Goal: Task Accomplishment & Management: Use online tool/utility

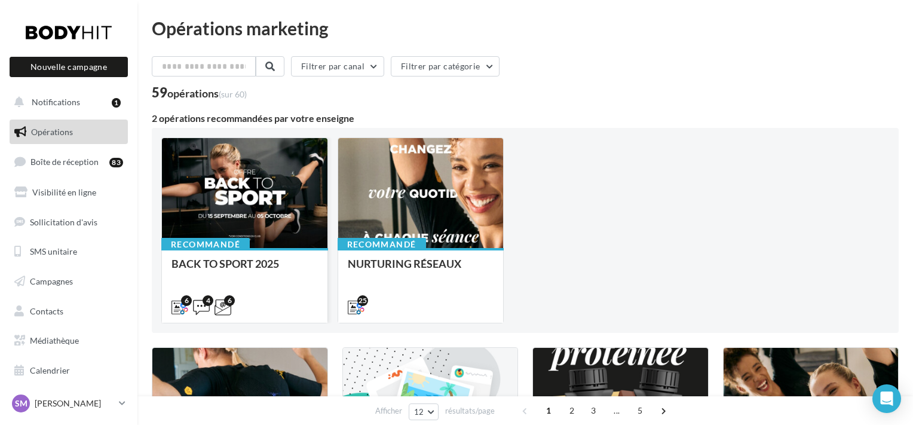
click at [228, 223] on div at bounding box center [245, 193] width 166 height 111
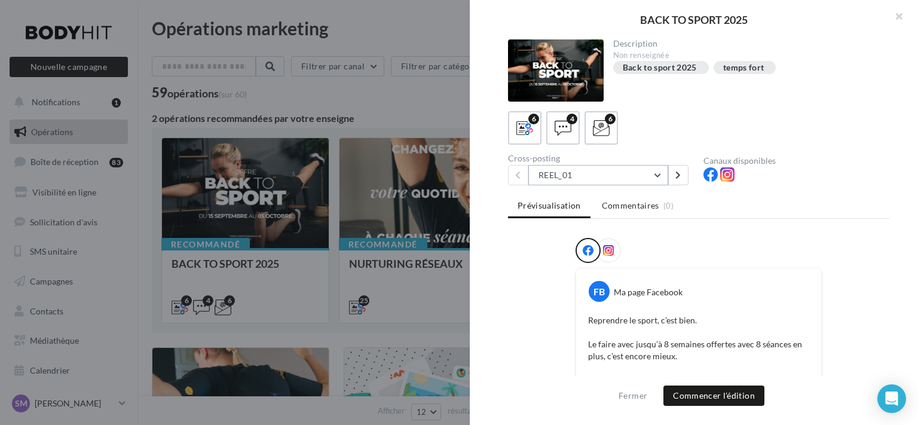
click at [658, 177] on button "REEL_01" at bounding box center [598, 175] width 140 height 20
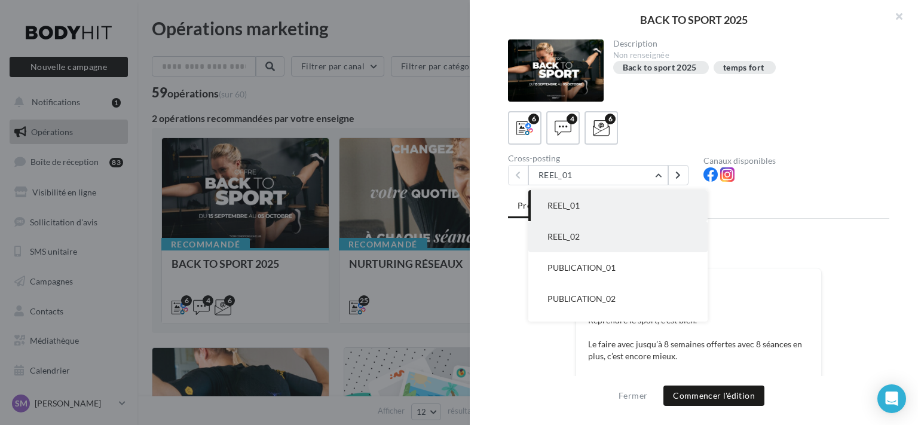
click at [630, 232] on button "REEL_02" at bounding box center [617, 236] width 179 height 31
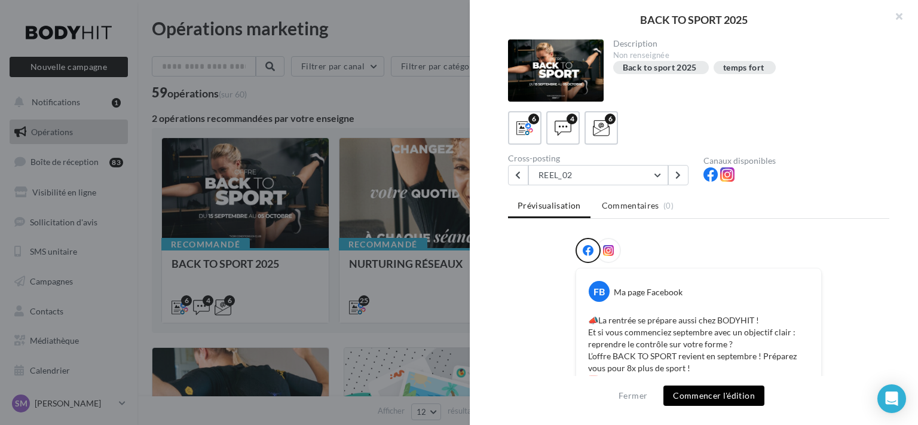
click at [725, 393] on button "Commencer l'édition" at bounding box center [713, 395] width 101 height 20
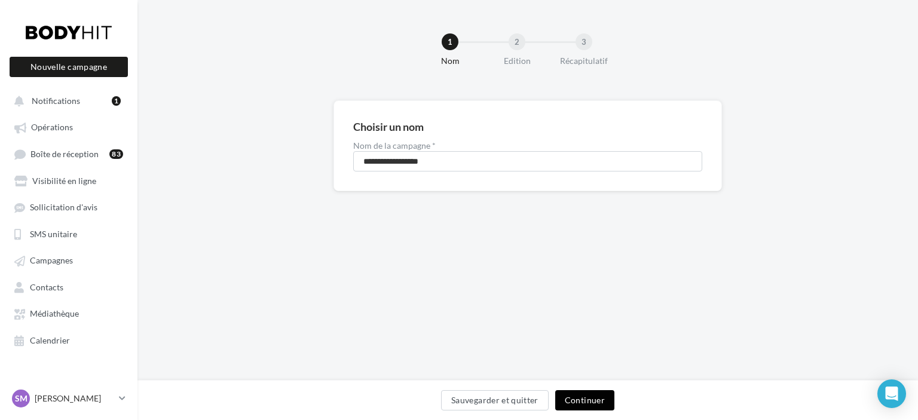
click at [595, 400] on button "Continuer" at bounding box center [584, 400] width 59 height 20
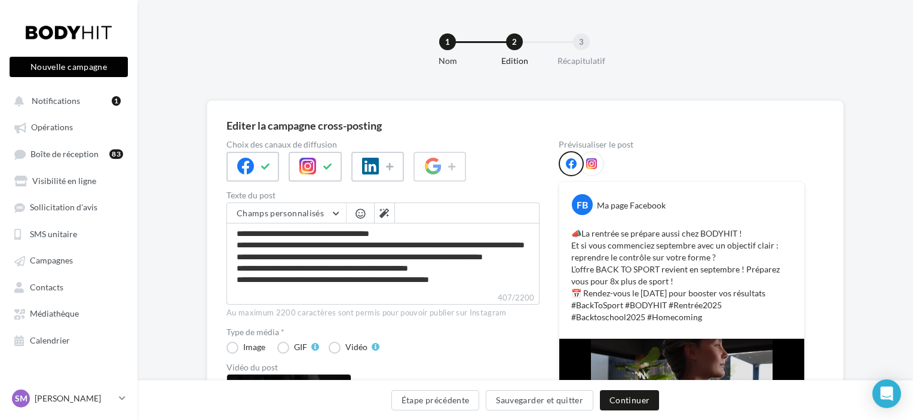
click at [66, 62] on button "Nouvelle campagne" at bounding box center [69, 67] width 118 height 20
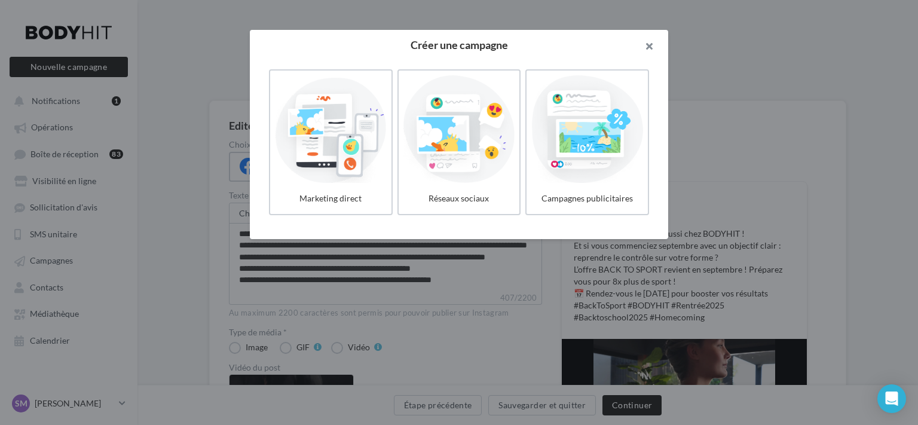
click at [648, 51] on button "button" at bounding box center [644, 48] width 48 height 36
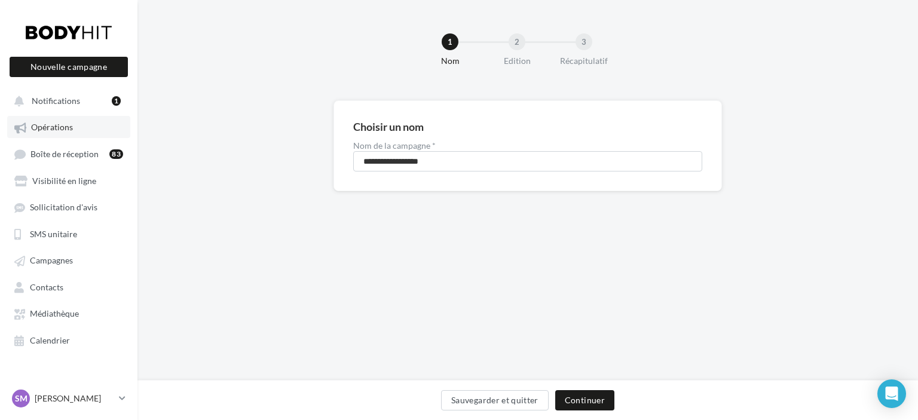
click at [62, 127] on span "Opérations" at bounding box center [52, 127] width 42 height 10
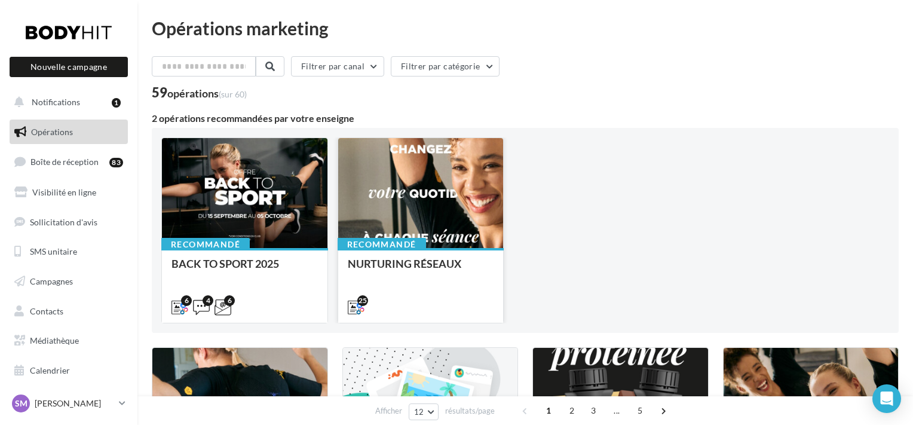
click at [421, 210] on div at bounding box center [421, 193] width 166 height 111
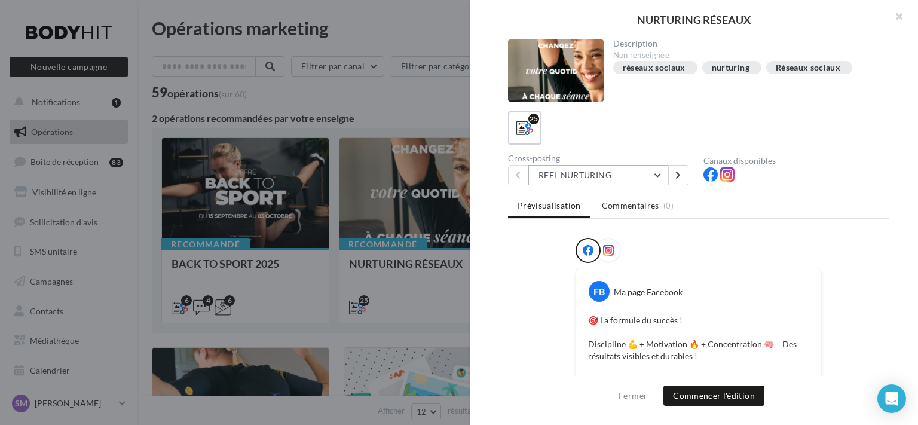
click at [661, 178] on button "REEL NURTURING" at bounding box center [598, 175] width 140 height 20
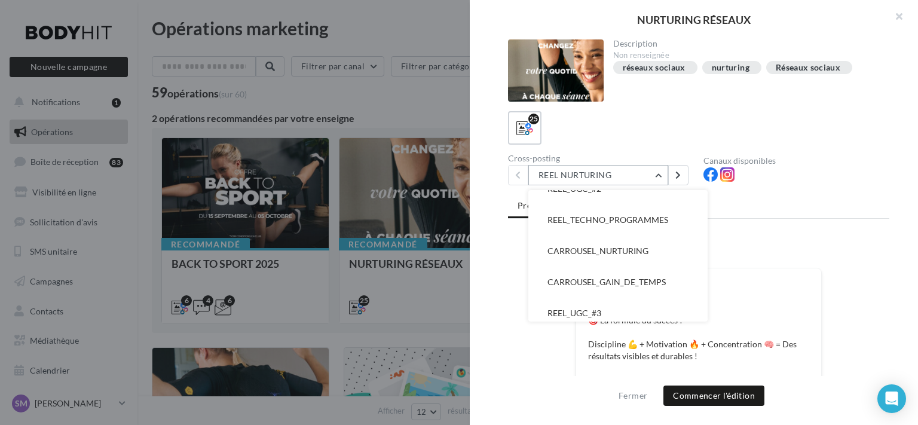
scroll to position [472, 0]
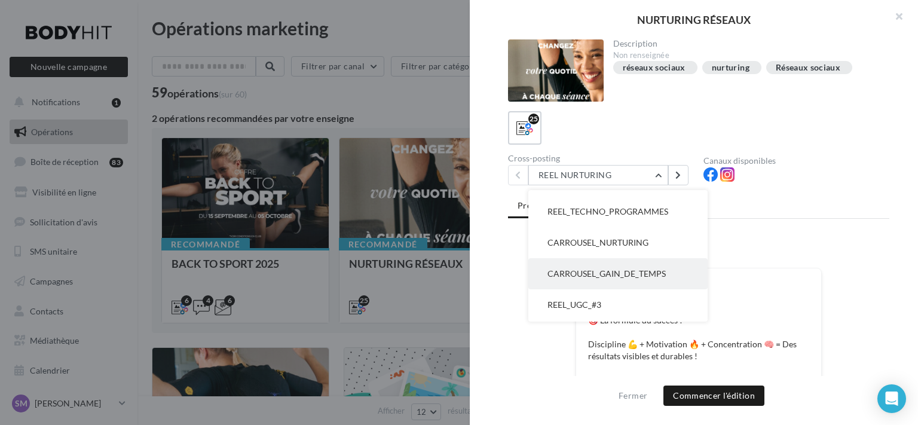
click at [656, 278] on button "CARROUSEL_GAIN_DE_TEMPS" at bounding box center [617, 273] width 179 height 31
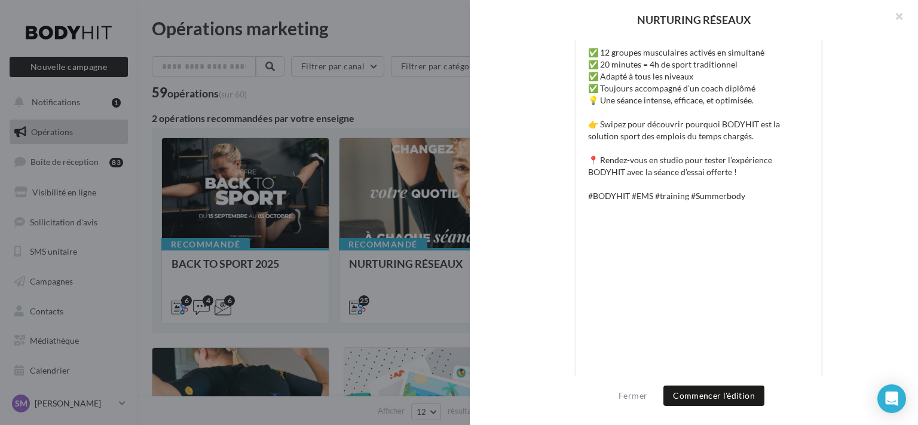
scroll to position [418, 0]
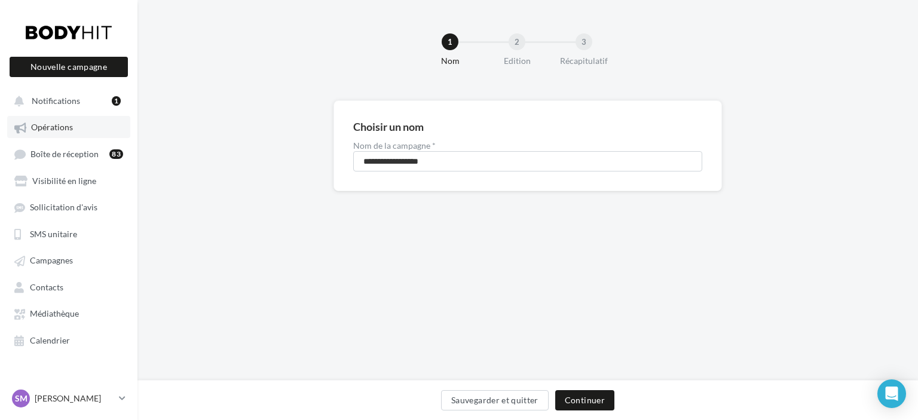
click at [65, 131] on span "Opérations" at bounding box center [52, 127] width 42 height 10
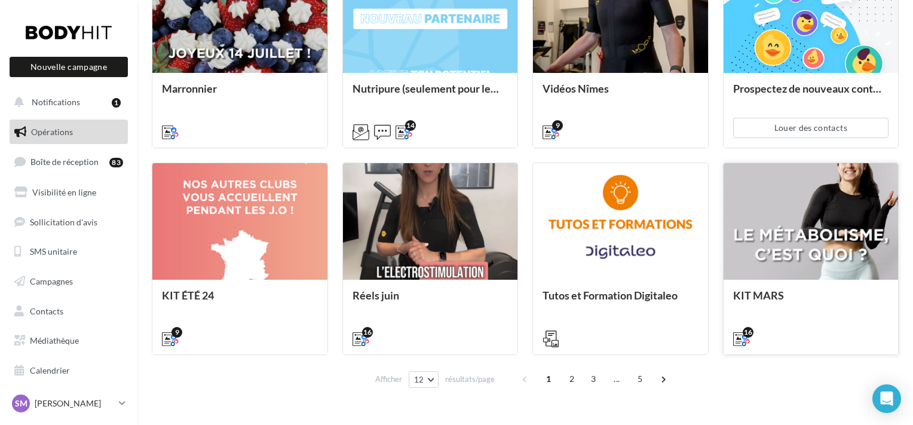
scroll to position [626, 0]
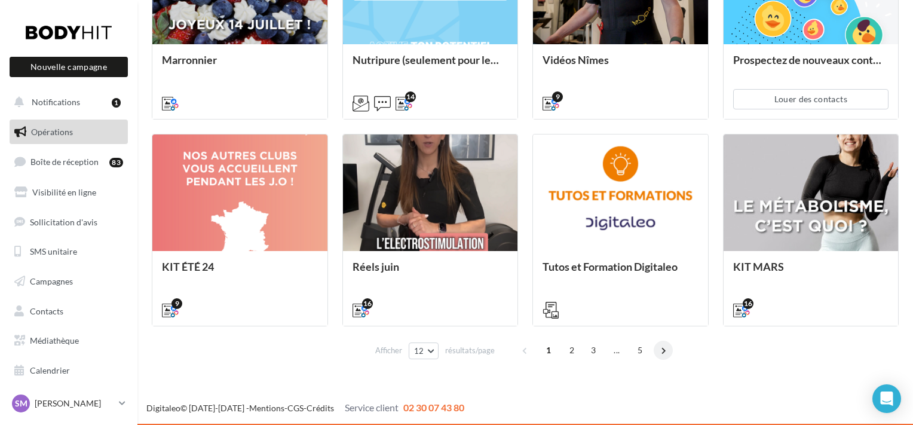
click at [664, 349] on span at bounding box center [663, 350] width 19 height 19
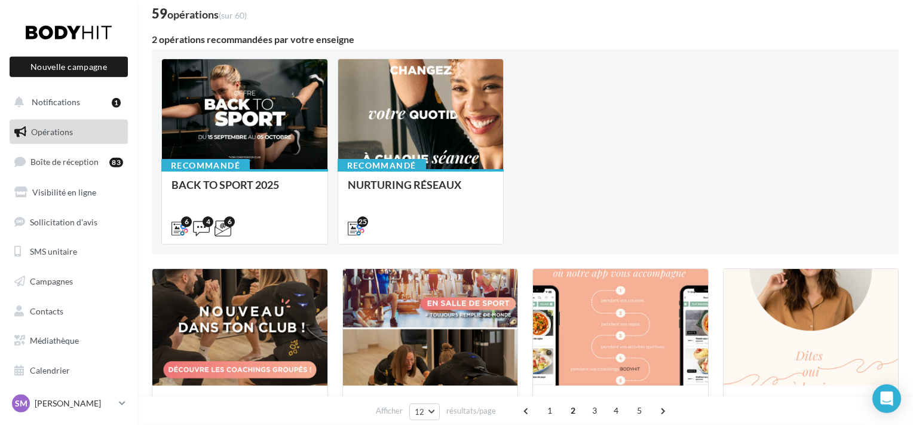
scroll to position [0, 0]
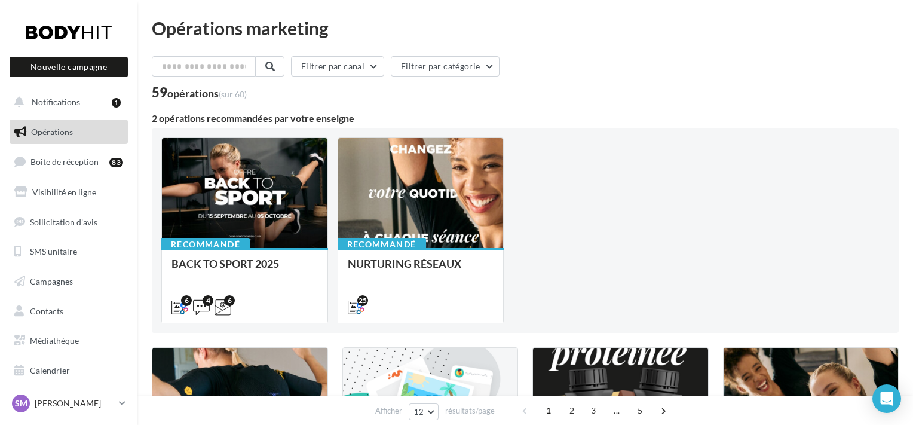
click at [75, 139] on link "Opérations" at bounding box center [68, 132] width 123 height 25
click at [73, 135] on link "Opérations" at bounding box center [68, 132] width 123 height 25
click at [58, 136] on span "Opérations" at bounding box center [52, 132] width 42 height 10
click at [75, 63] on button "Nouvelle campagne" at bounding box center [69, 67] width 118 height 20
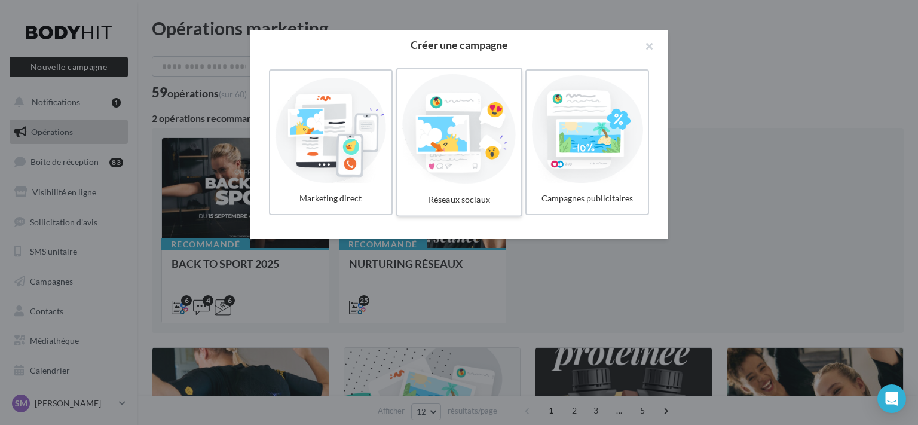
click at [463, 188] on label "Réseaux sociaux" at bounding box center [459, 142] width 126 height 149
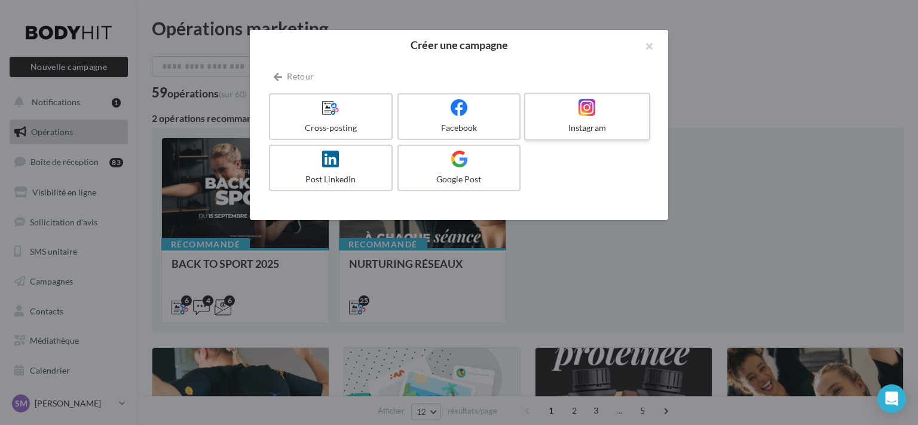
click at [594, 123] on div "Instagram" at bounding box center [587, 128] width 114 height 12
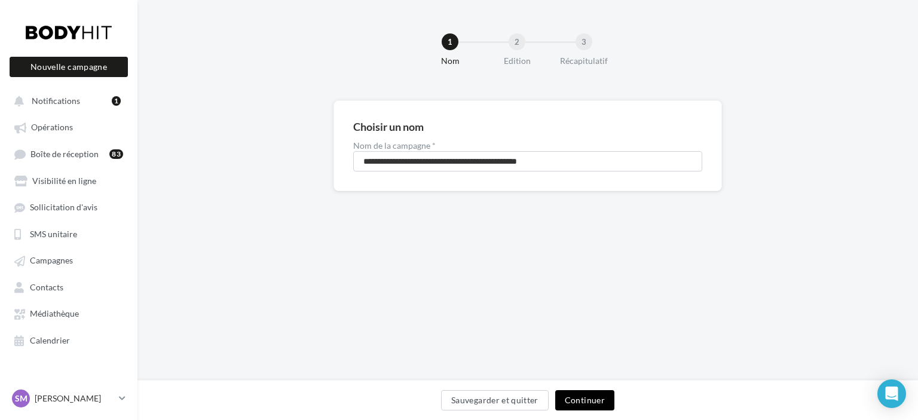
click at [574, 403] on button "Continuer" at bounding box center [584, 400] width 59 height 20
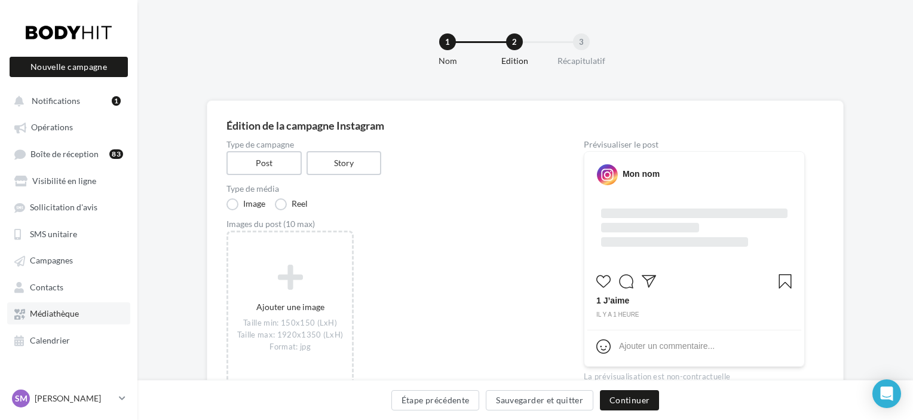
click at [64, 318] on span "Médiathèque" at bounding box center [54, 314] width 49 height 10
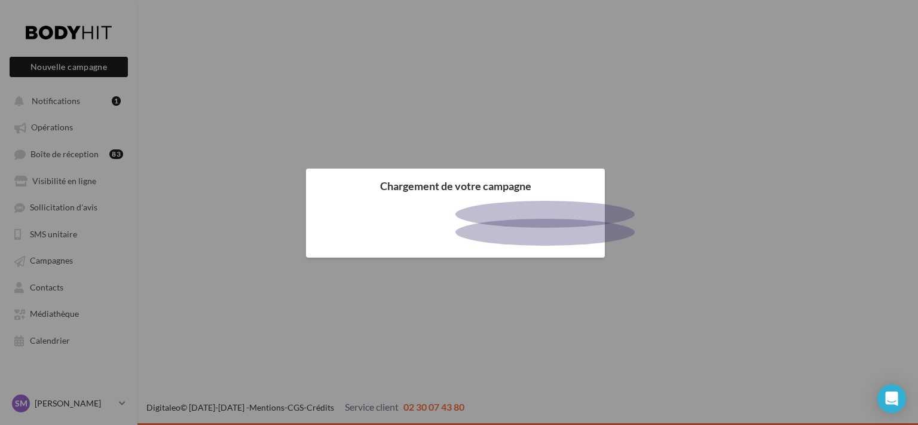
click at [60, 130] on div at bounding box center [459, 212] width 918 height 425
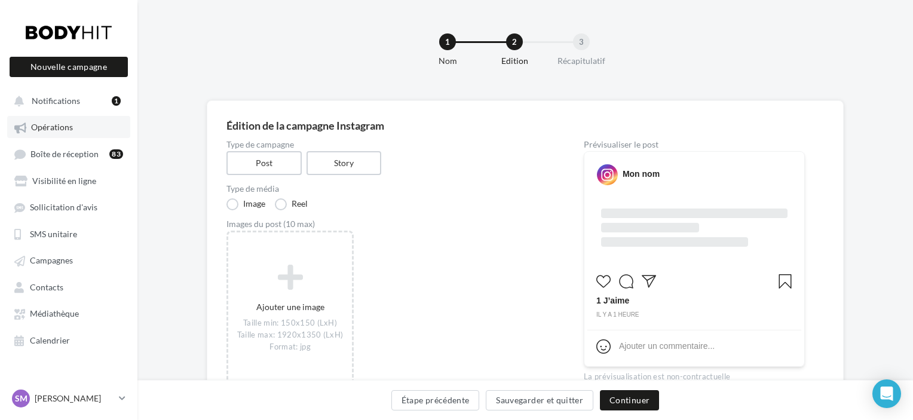
click at [63, 127] on span "Opérations" at bounding box center [52, 127] width 42 height 10
